Goal: Find specific page/section: Find specific page/section

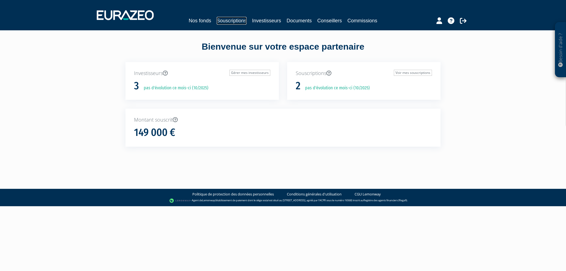
click at [233, 21] on link "Souscriptions" at bounding box center [232, 21] width 30 height 8
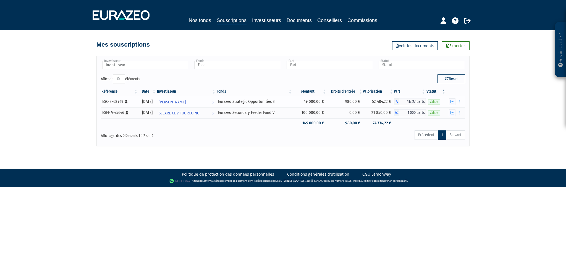
click at [448, 102] on div "Documents" at bounding box center [455, 102] width 15 height 7
click at [452, 102] on icon "button" at bounding box center [452, 102] width 4 height 4
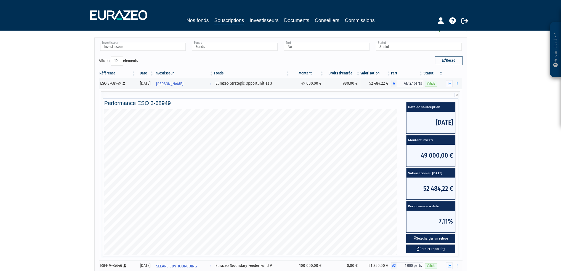
scroll to position [55, 0]
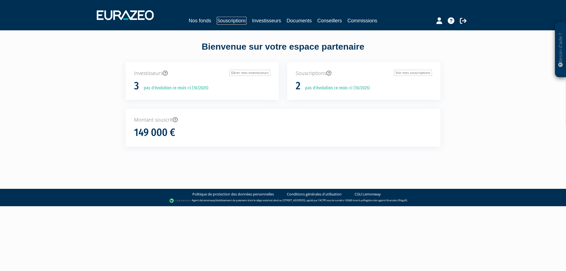
click at [232, 23] on link "Souscriptions" at bounding box center [232, 21] width 30 height 8
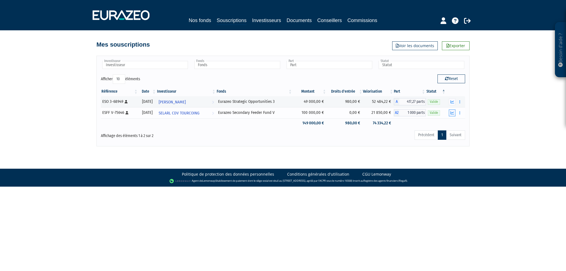
click at [454, 113] on button "button" at bounding box center [452, 113] width 7 height 7
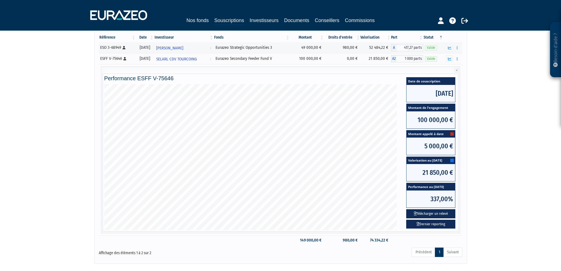
scroll to position [55, 0]
